Goal: Task Accomplishment & Management: Manage account settings

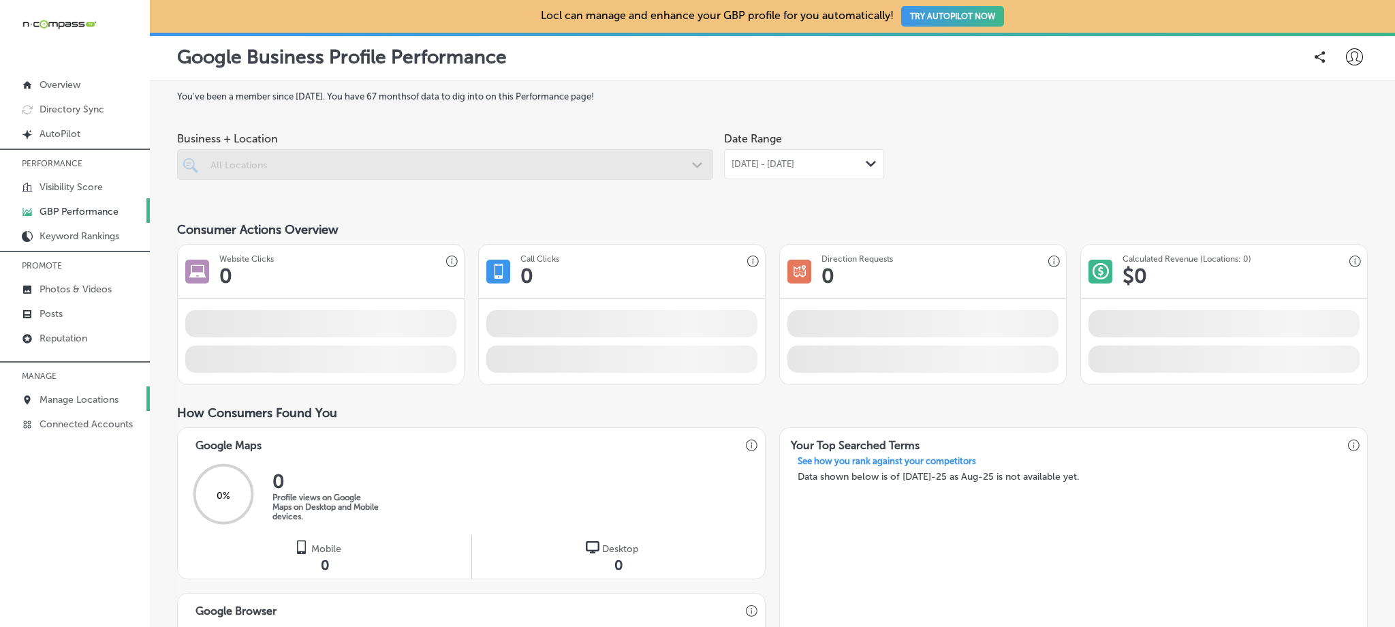
click at [99, 394] on p "Manage Locations" at bounding box center [79, 400] width 79 height 12
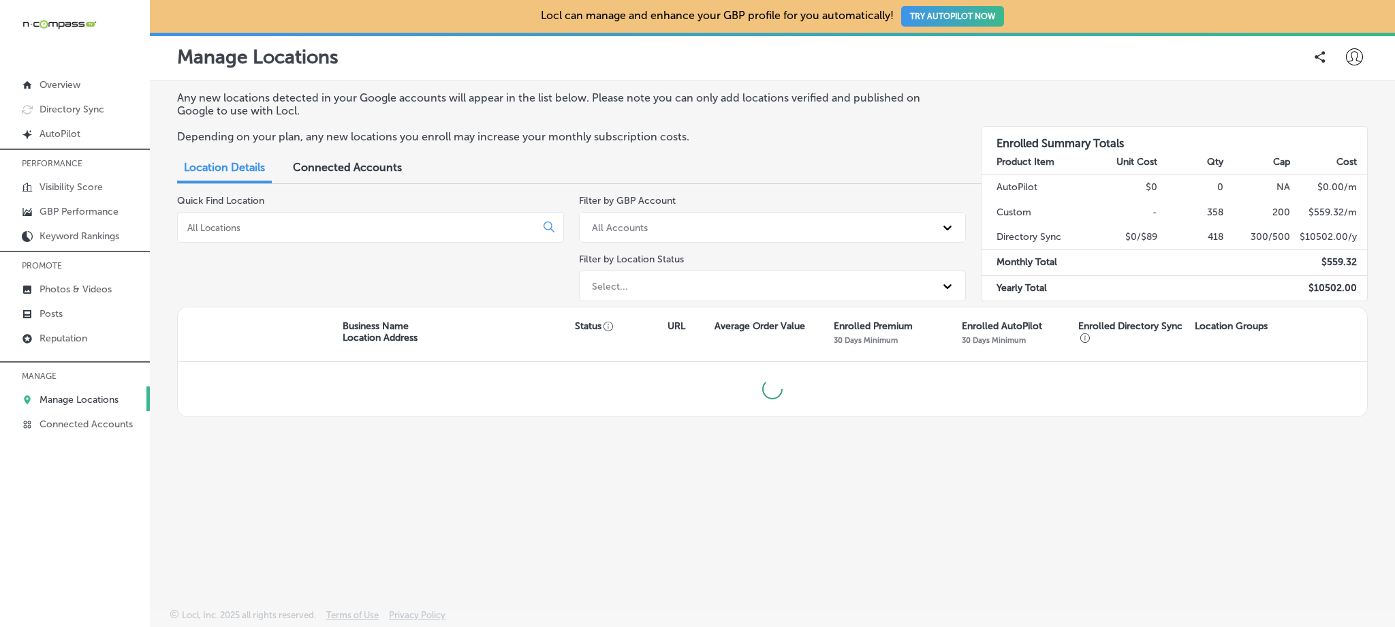
click at [317, 221] on input at bounding box center [359, 227] width 347 height 12
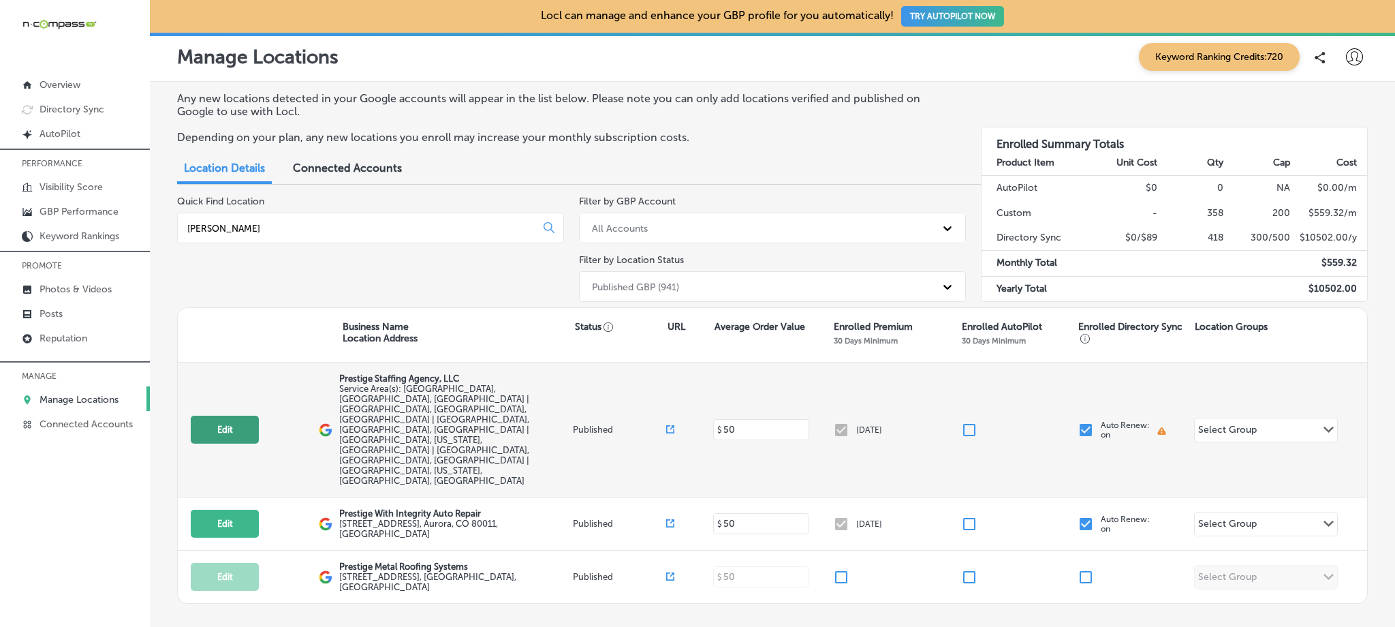
type input "[PERSON_NAME]"
click at [246, 416] on button "Edit" at bounding box center [225, 430] width 68 height 28
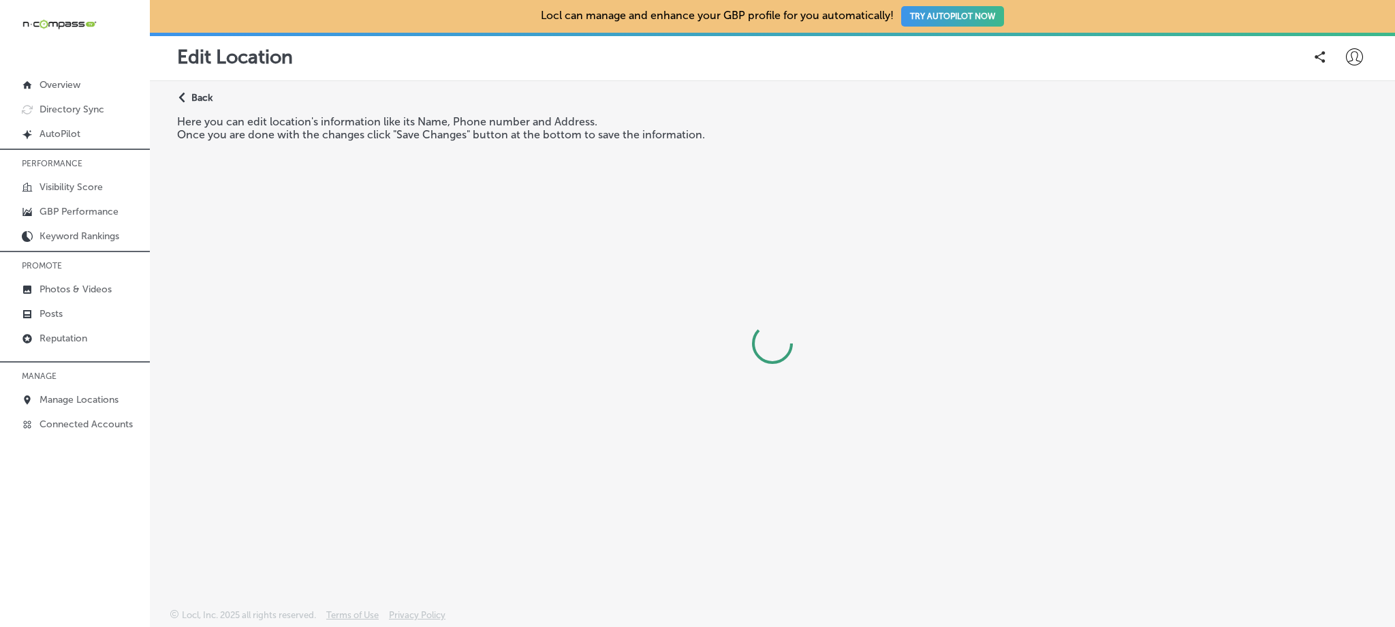
select select "US"
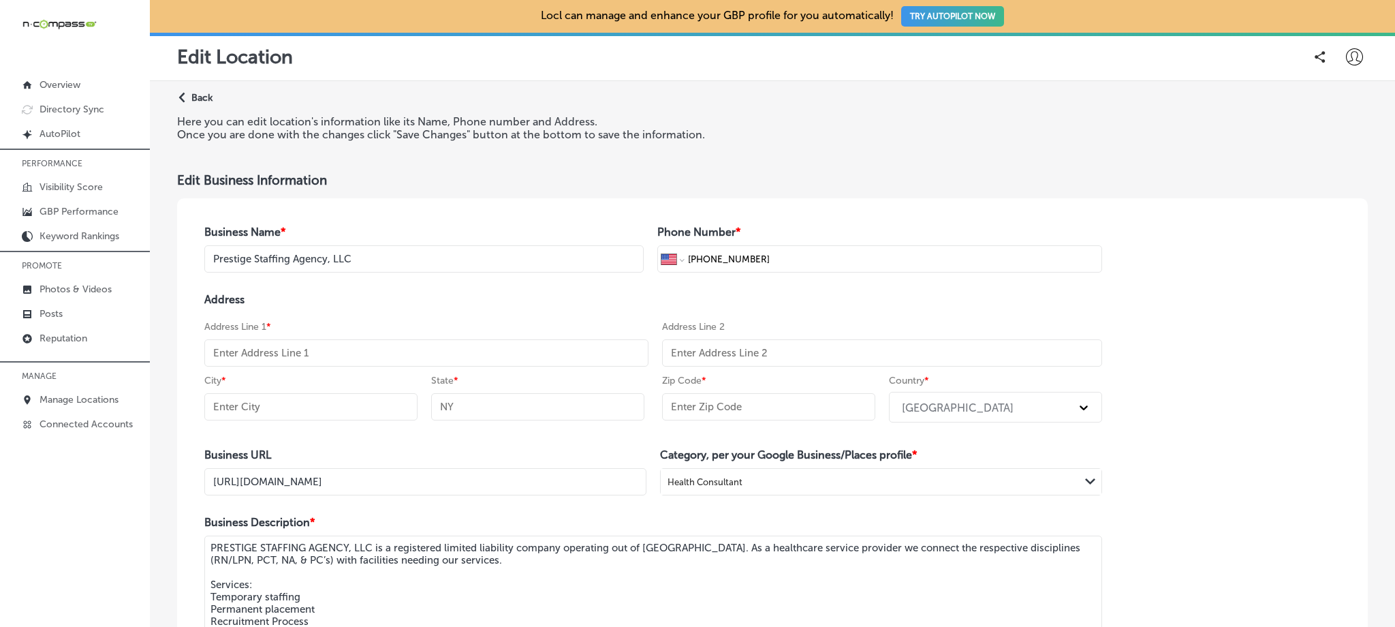
click at [317, 353] on input "text" at bounding box center [426, 352] width 444 height 27
click at [547, 315] on div "Address Address Line 1 * Address Line 2 City * State * Zip Code * Country * [GE…" at bounding box center [653, 360] width 898 height 135
